Goal: Information Seeking & Learning: Learn about a topic

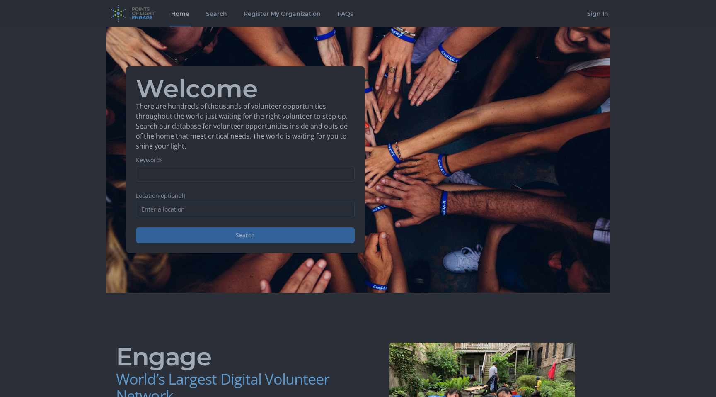
click at [166, 211] on input "text" at bounding box center [245, 209] width 219 height 16
click at [173, 167] on input "Keywords" at bounding box center [245, 174] width 219 height 16
click at [171, 214] on input "text" at bounding box center [245, 209] width 219 height 16
click at [174, 179] on input "Keywords" at bounding box center [245, 174] width 219 height 16
click at [211, 12] on link "Search" at bounding box center [216, 13] width 24 height 27
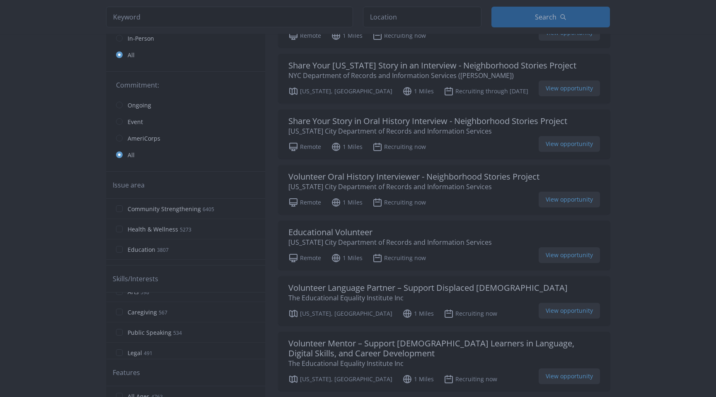
scroll to position [381, 0]
click at [122, 307] on input "Caregiving 567" at bounding box center [119, 306] width 7 height 7
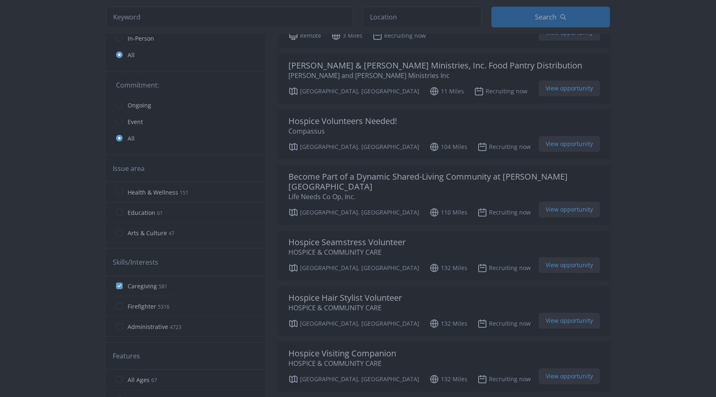
click at [121, 307] on input "Firefighter 5316" at bounding box center [119, 306] width 7 height 7
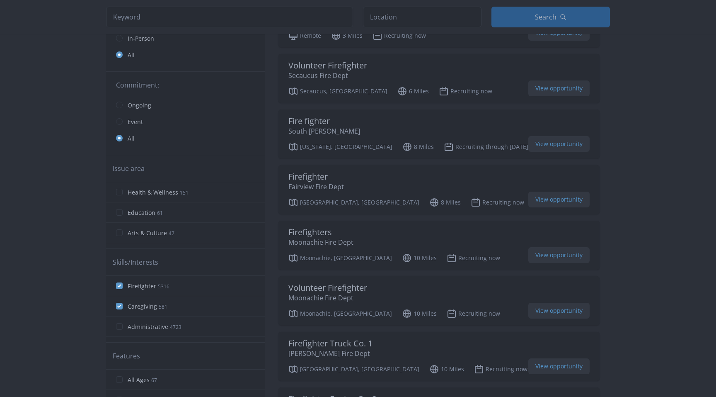
click at [120, 286] on input "Firefighter 5316" at bounding box center [119, 285] width 7 height 7
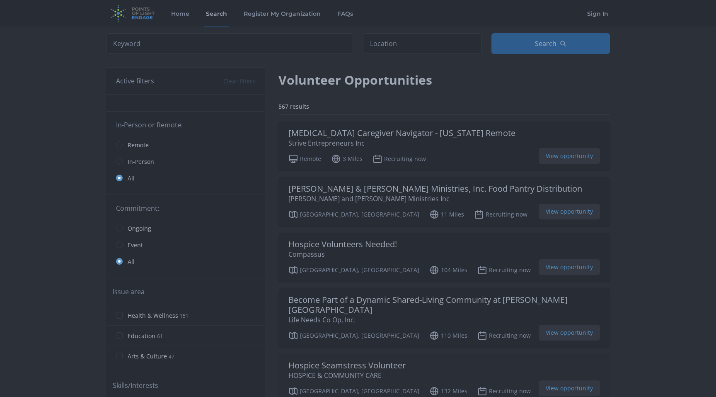
scroll to position [0, 0]
click at [120, 144] on input "radio" at bounding box center [119, 144] width 7 height 7
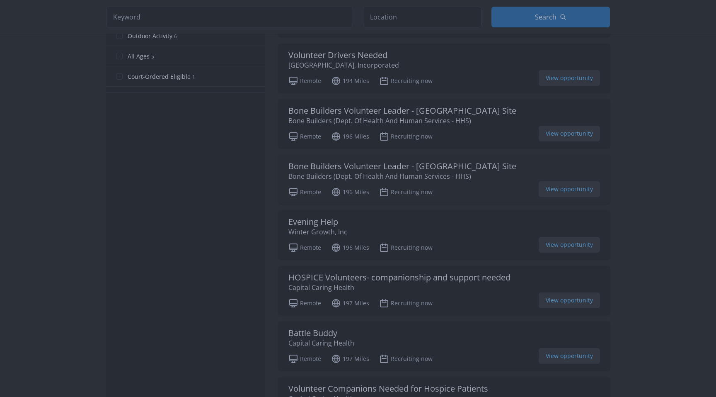
scroll to position [480, 0]
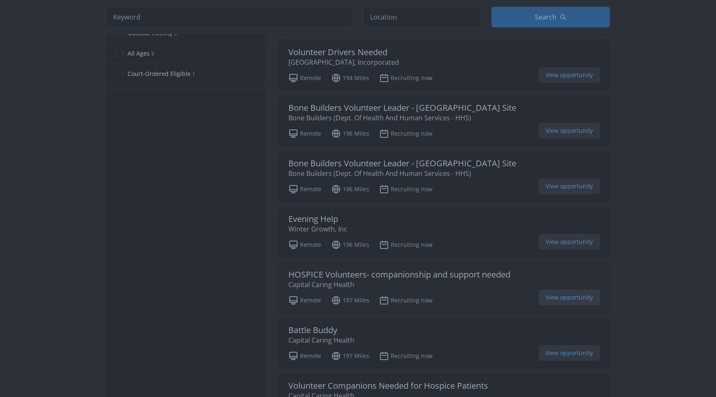
click at [550, 294] on span "View opportunity" at bounding box center [569, 297] width 61 height 16
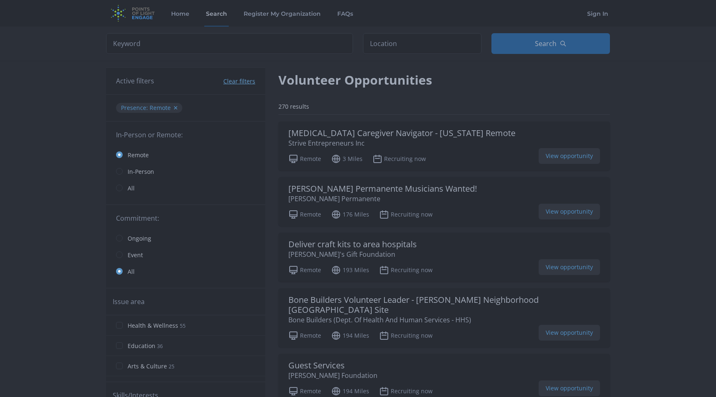
scroll to position [0, 0]
